Goal: Check status: Check status

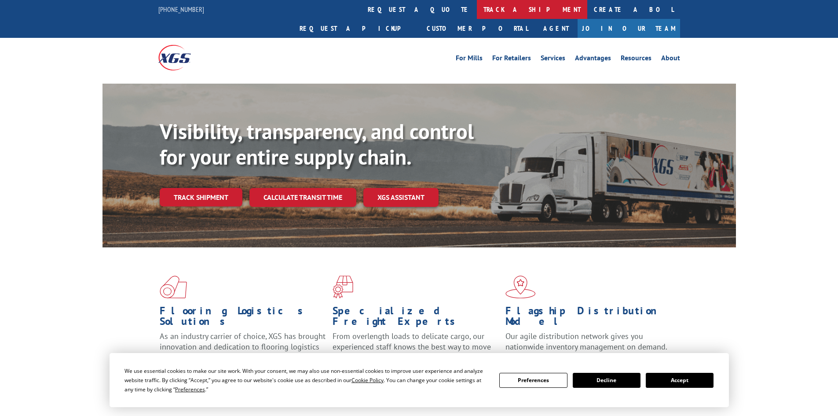
click at [477, 8] on link "track a shipment" at bounding box center [532, 9] width 110 height 19
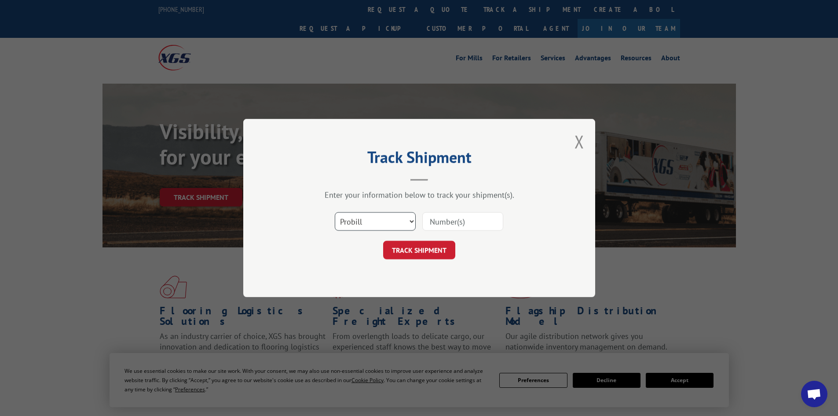
click at [396, 218] on select "Select category... Probill BOL PO" at bounding box center [375, 221] width 81 height 18
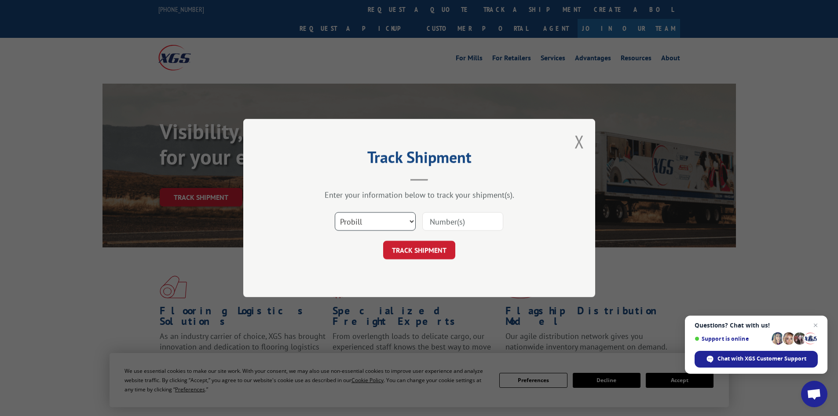
select select "bol"
click at [335, 212] on select "Select category... Probill BOL PO" at bounding box center [375, 221] width 81 height 18
click at [446, 222] on input at bounding box center [462, 221] width 81 height 18
type input "15472354"
click at [383, 241] on button "TRACK SHIPMENT" at bounding box center [419, 250] width 72 height 18
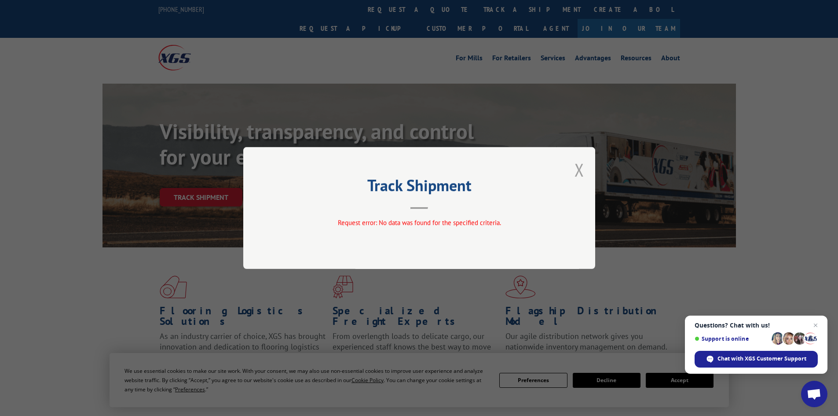
click at [578, 170] on button "Close modal" at bounding box center [580, 169] width 10 height 23
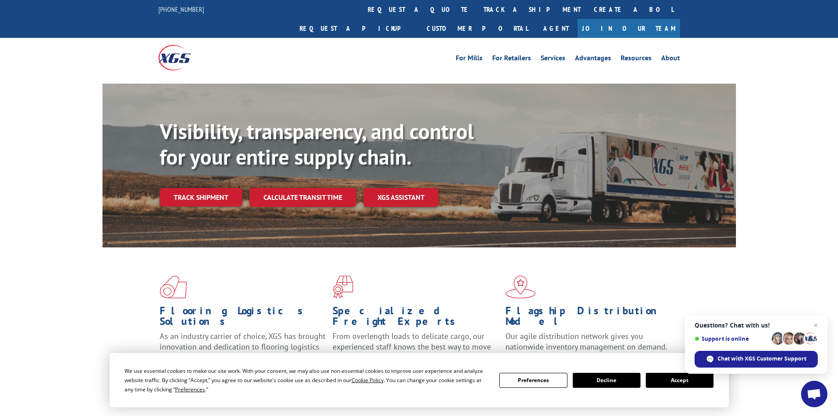
click at [477, 8] on link "track a shipment" at bounding box center [532, 9] width 110 height 19
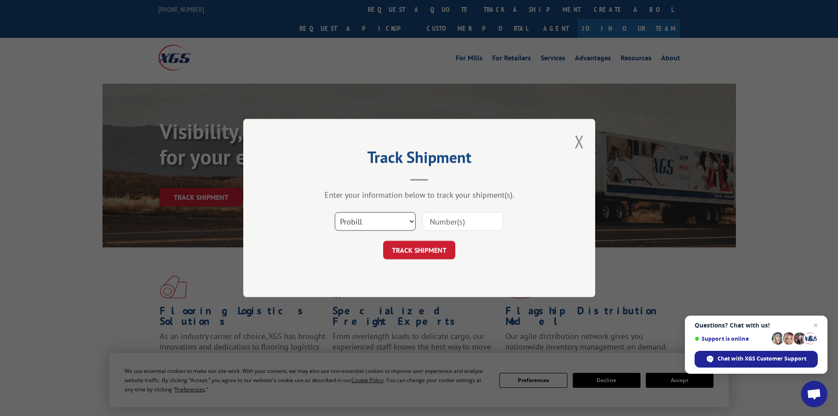
click at [371, 219] on select "Select category... Probill BOL PO" at bounding box center [375, 221] width 81 height 18
select select "po"
click at [335, 212] on select "Select category... Probill BOL PO" at bounding box center [375, 221] width 81 height 18
click at [451, 223] on input at bounding box center [462, 221] width 81 height 18
type input "15472354"
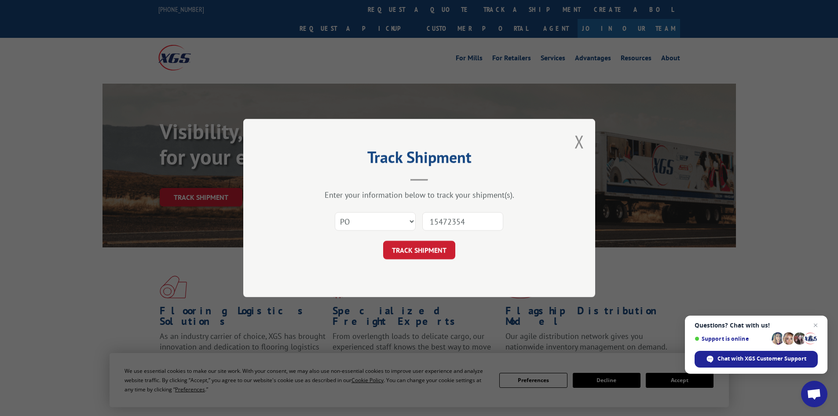
click at [383, 241] on button "TRACK SHIPMENT" at bounding box center [419, 250] width 72 height 18
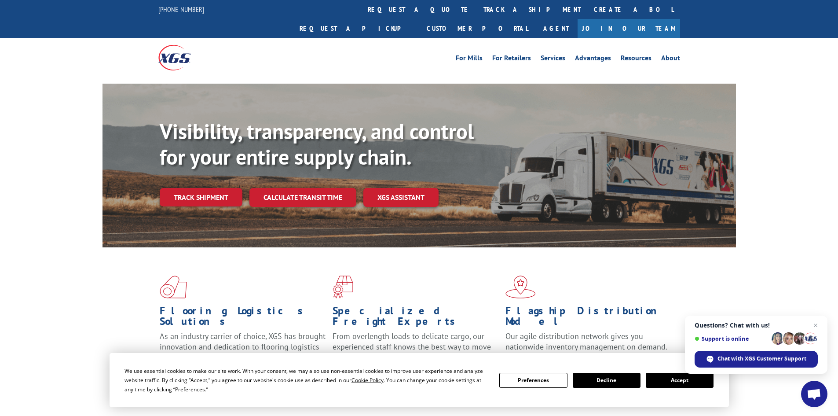
click at [477, 16] on link "track a shipment" at bounding box center [532, 9] width 110 height 19
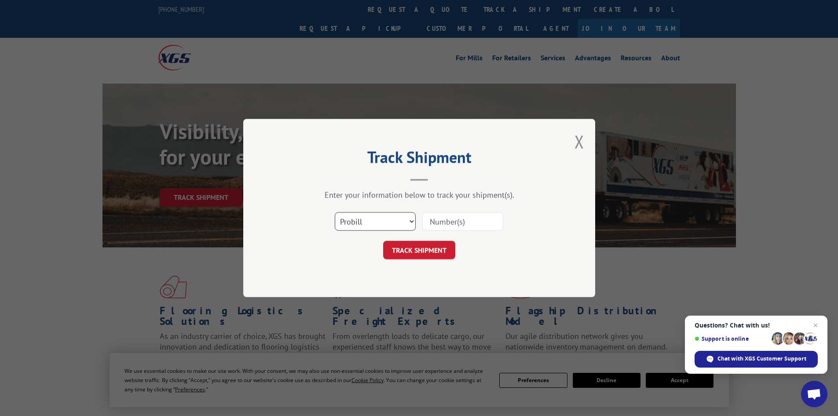
click at [382, 223] on select "Select category... Probill BOL PO" at bounding box center [375, 221] width 81 height 18
click at [335, 212] on select "Select category... Probill BOL PO" at bounding box center [375, 221] width 81 height 18
click at [389, 225] on select "Select category... Probill BOL PO" at bounding box center [375, 221] width 81 height 18
select select "probill"
click at [335, 212] on select "Select category... Probill BOL PO" at bounding box center [375, 221] width 81 height 18
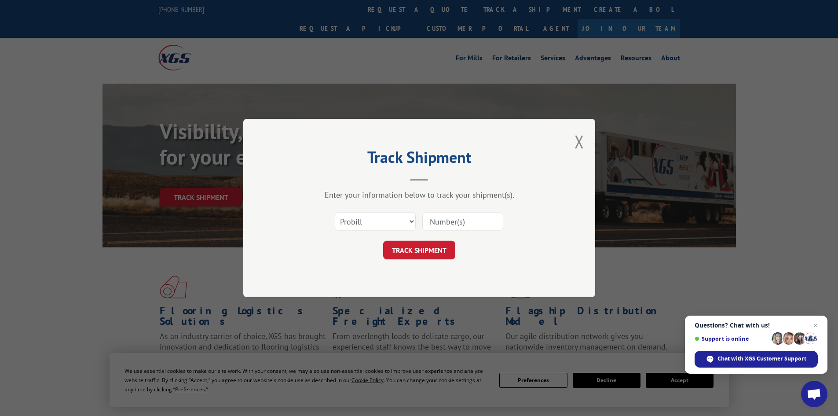
click at [461, 220] on input at bounding box center [462, 221] width 81 height 18
type input "15472354"
click at [426, 251] on button "TRACK SHIPMENT" at bounding box center [419, 250] width 72 height 18
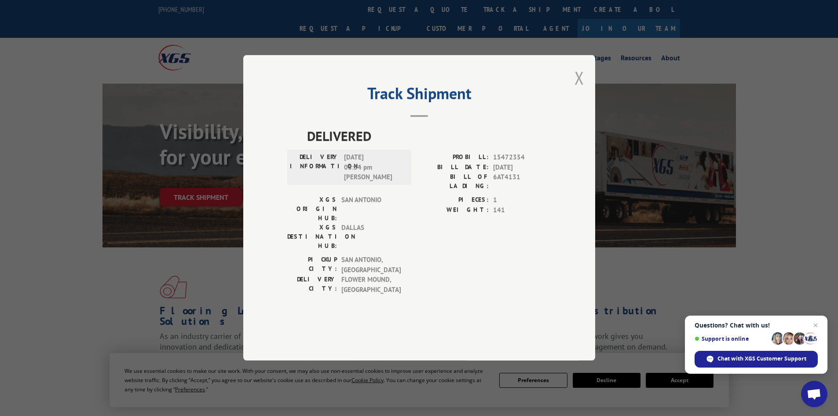
click at [577, 89] on button "Close modal" at bounding box center [580, 77] width 10 height 23
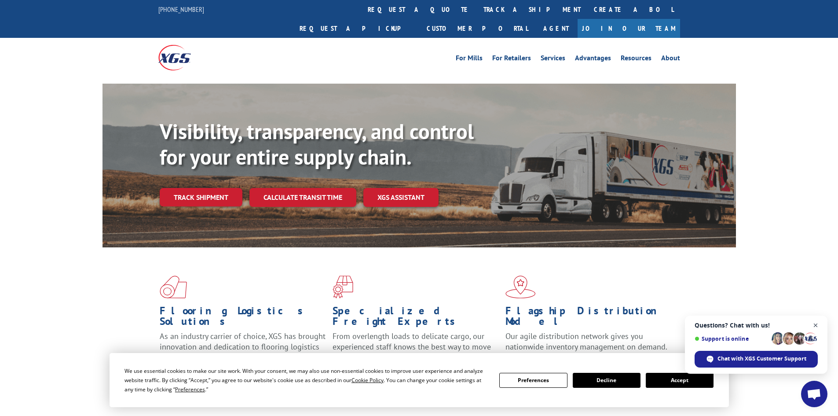
click at [812, 325] on span "Close chat" at bounding box center [816, 325] width 11 height 11
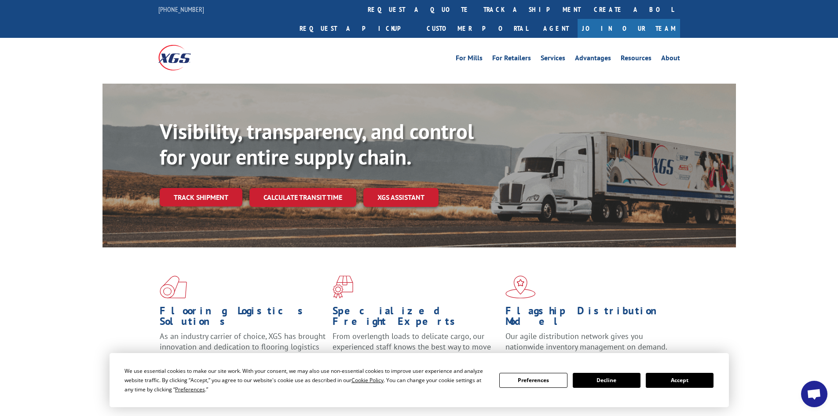
drag, startPoint x: 676, startPoint y: 383, endPoint x: 668, endPoint y: 365, distance: 20.3
click at [677, 383] on button "Accept" at bounding box center [680, 380] width 68 height 15
